Goal: Find specific page/section: Find specific page/section

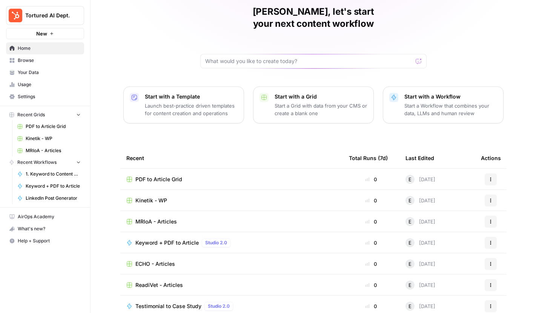
scroll to position [34, 0]
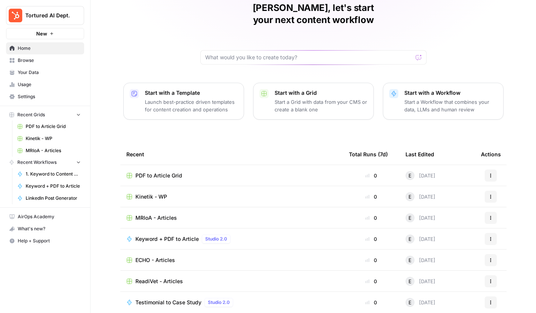
click at [40, 113] on span "Recent Grids" at bounding box center [31, 114] width 28 height 7
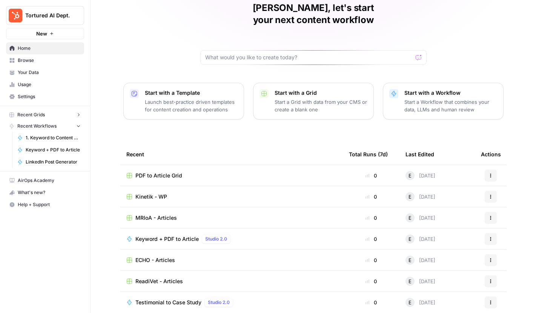
click at [40, 113] on span "Recent Grids" at bounding box center [31, 114] width 28 height 7
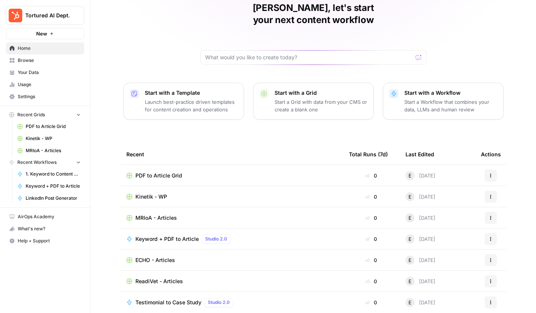
click at [29, 69] on span "Your Data" at bounding box center [49, 72] width 63 height 7
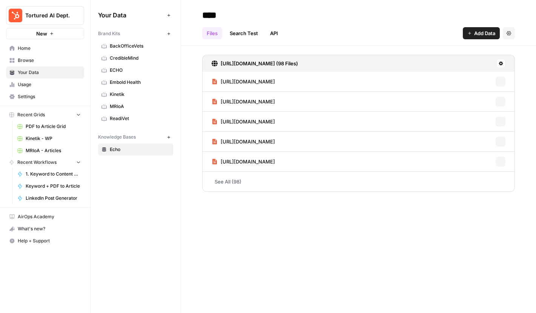
click at [31, 60] on span "Browse" at bounding box center [49, 60] width 63 height 7
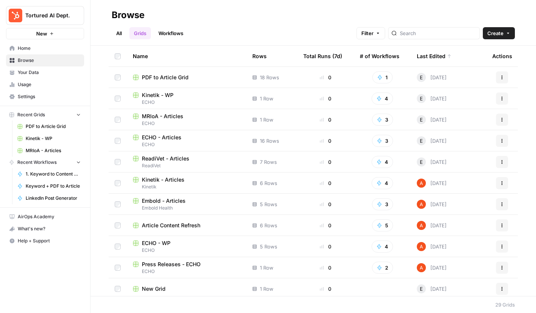
click at [161, 176] on span "Kinetik - Articles" at bounding box center [163, 180] width 43 height 8
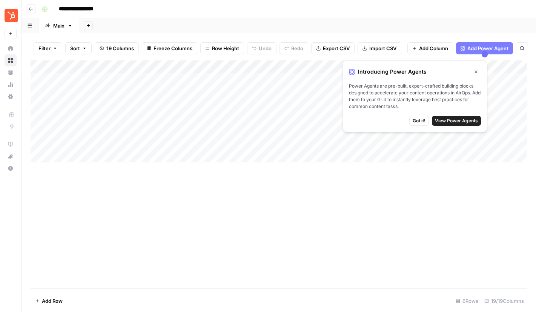
click at [105, 91] on div "Add Column" at bounding box center [279, 111] width 496 height 102
click at [477, 69] on button "Close" at bounding box center [476, 72] width 10 height 10
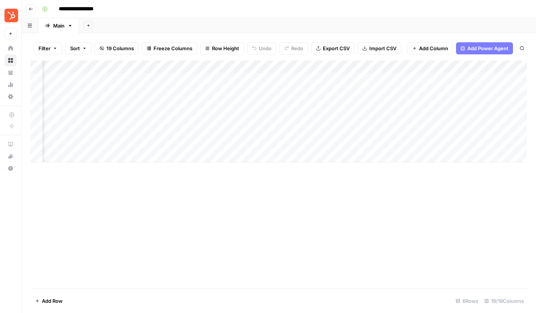
scroll to position [0, 780]
click at [275, 94] on div "Add Column" at bounding box center [279, 111] width 496 height 102
click at [276, 94] on div "Add Column" at bounding box center [279, 111] width 496 height 102
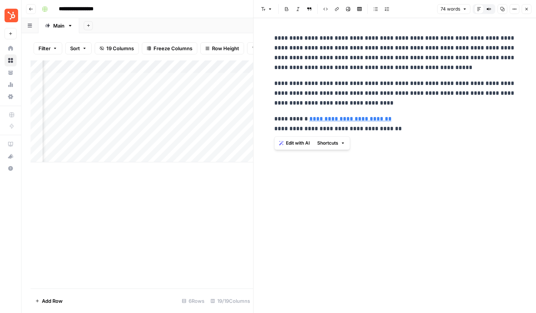
drag, startPoint x: 421, startPoint y: 127, endPoint x: 243, endPoint y: 27, distance: 203.7
click at [243, 27] on body "**********" at bounding box center [268, 156] width 536 height 313
copy div "**********"
